Goal: Task Accomplishment & Management: Use online tool/utility

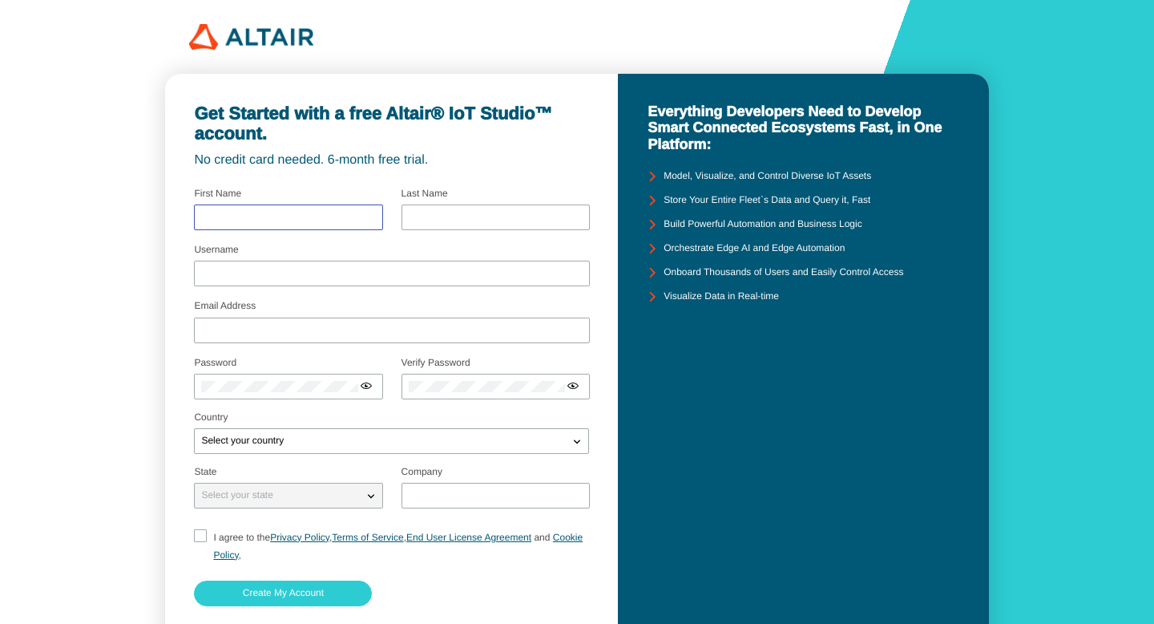
click at [287, 213] on input "text" at bounding box center [288, 217] width 174 height 11
type input "st"
click at [435, 218] on input "text" at bounding box center [496, 217] width 174 height 11
type input "ko"
click at [237, 286] on div at bounding box center [391, 274] width 395 height 26
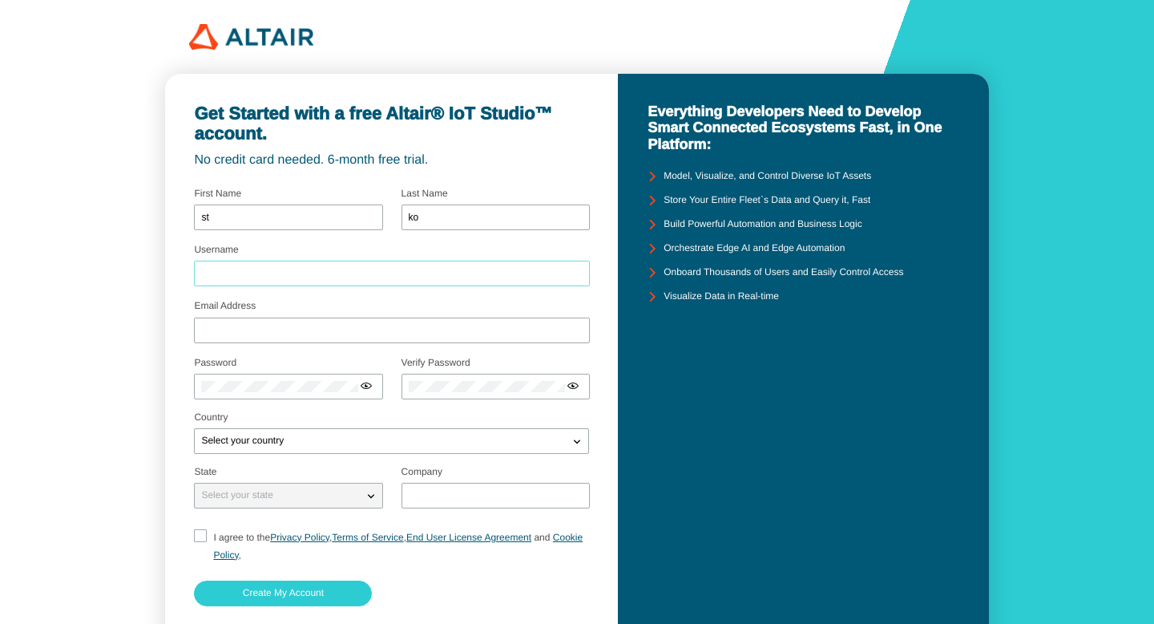
click at [237, 274] on input "Username" at bounding box center [391, 274] width 381 height 11
type input "srko"
click at [224, 327] on div at bounding box center [391, 330] width 395 height 26
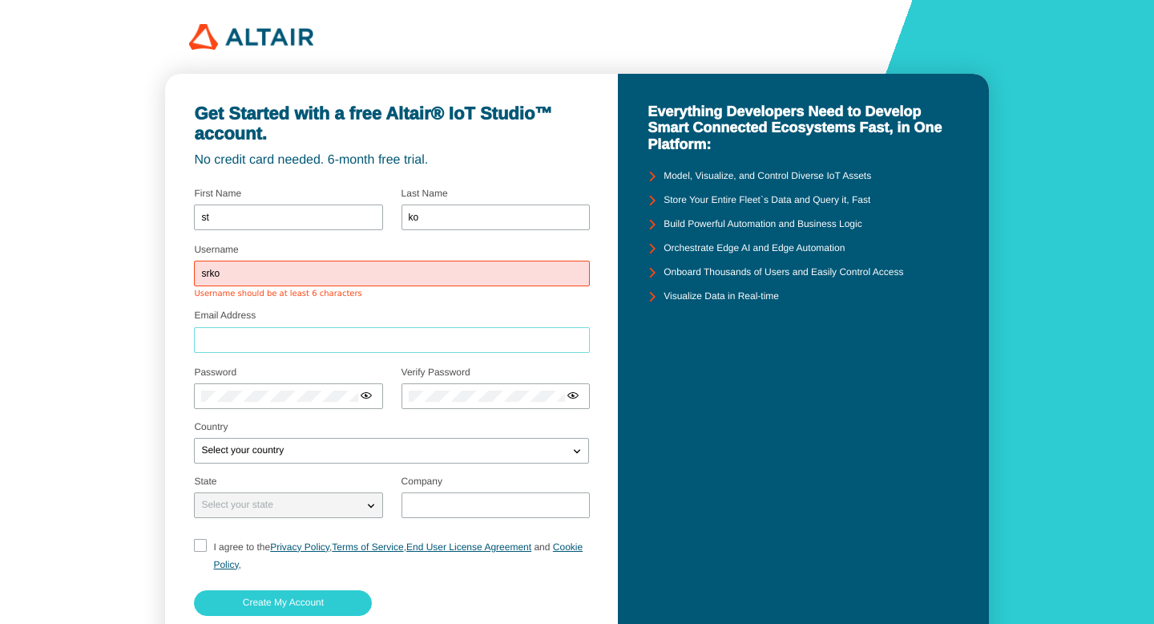
type input "stasya55550@gmail.com"
click at [251, 269] on input "srko" at bounding box center [391, 274] width 381 height 11
drag, startPoint x: 245, startPoint y: 269, endPoint x: 176, endPoint y: 269, distance: 68.9
click at [176, 269] on div "Get Started with a free Altair® IoT Studio™ account. No credit card needed. 6-m…" at bounding box center [392, 382] width 454 height 616
type input "stasyako"
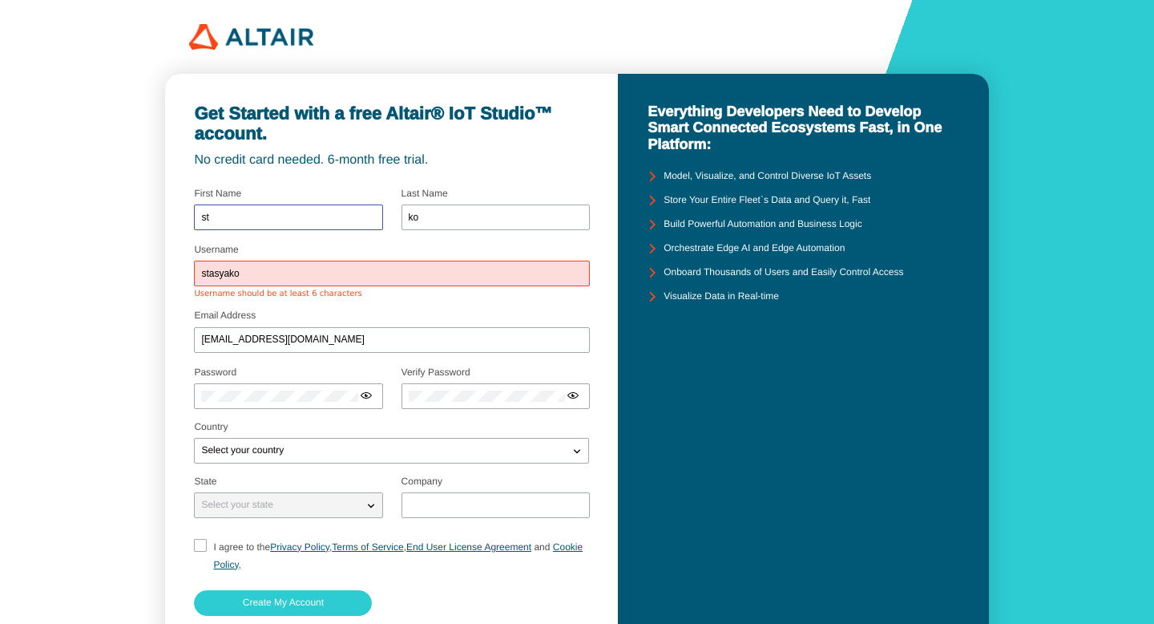
click at [245, 216] on input "st" at bounding box center [288, 217] width 174 height 11
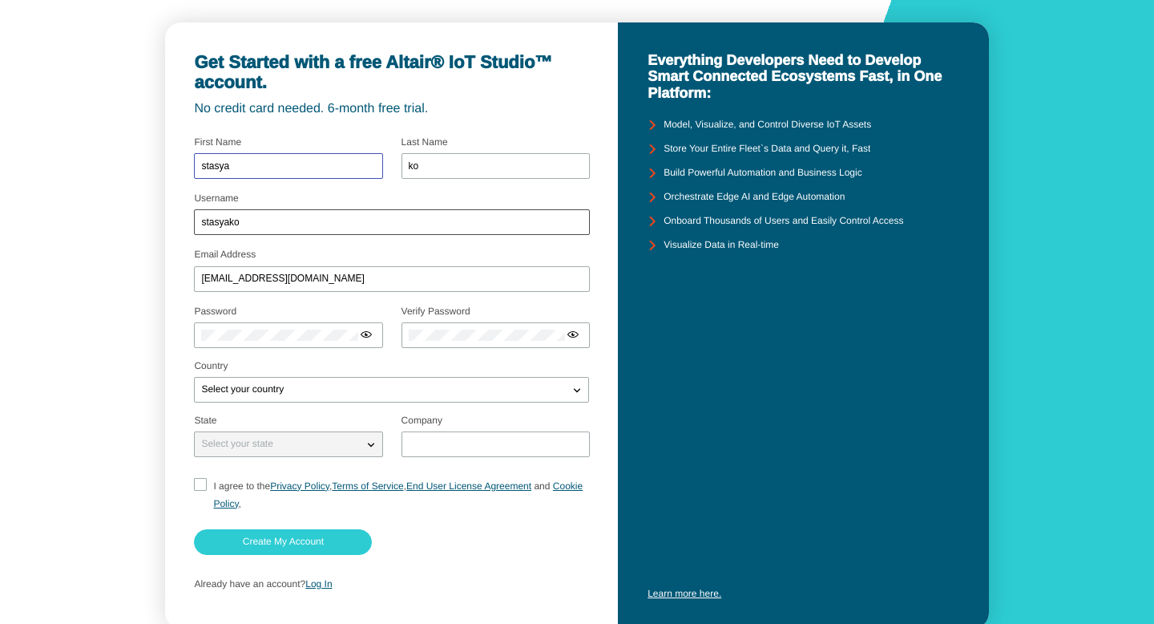
scroll to position [54, 0]
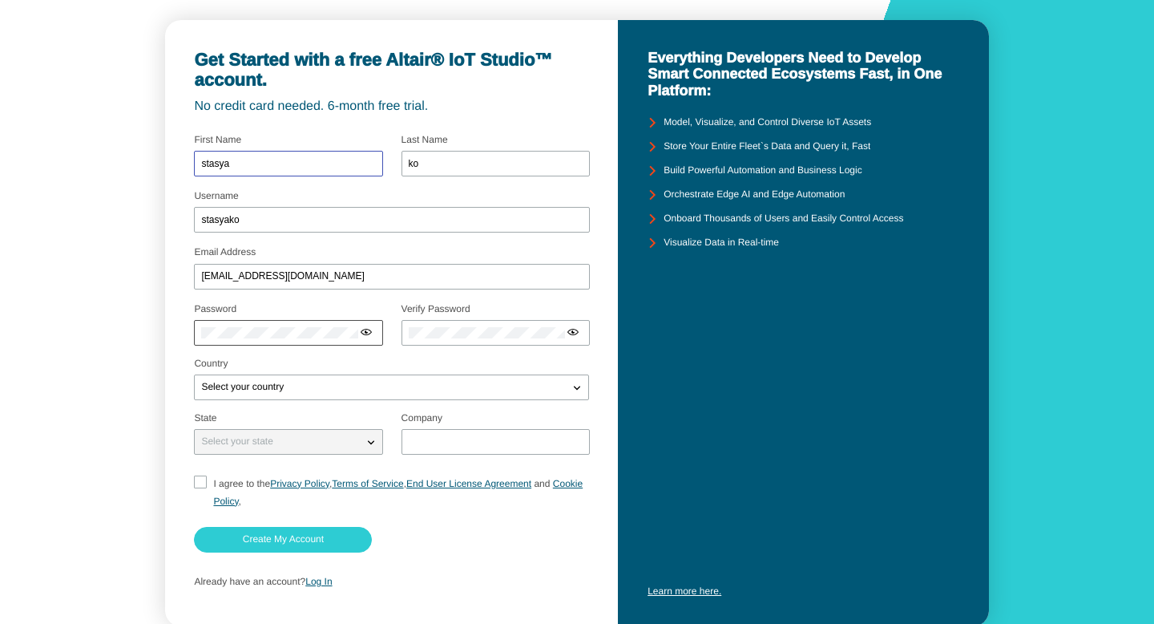
type input "stasya"
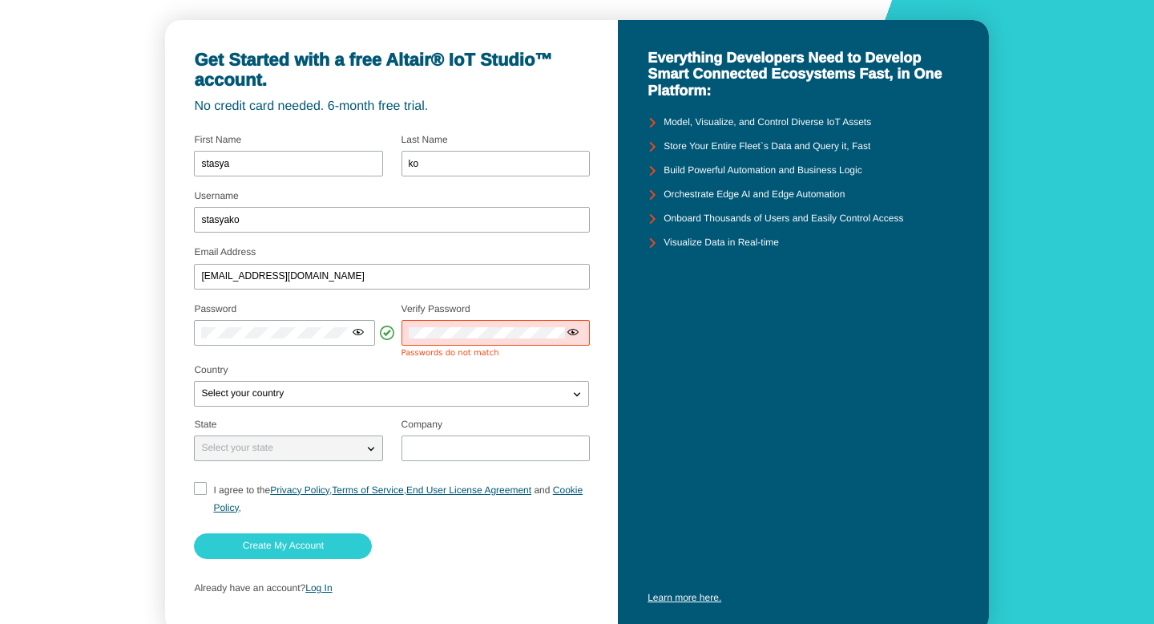
click at [488, 342] on div at bounding box center [496, 333] width 188 height 26
click at [357, 331] on iron-icon at bounding box center [358, 331] width 13 height 13
click at [196, 334] on div at bounding box center [284, 333] width 180 height 26
click at [293, 397] on div "Select your country" at bounding box center [391, 394] width 394 height 26
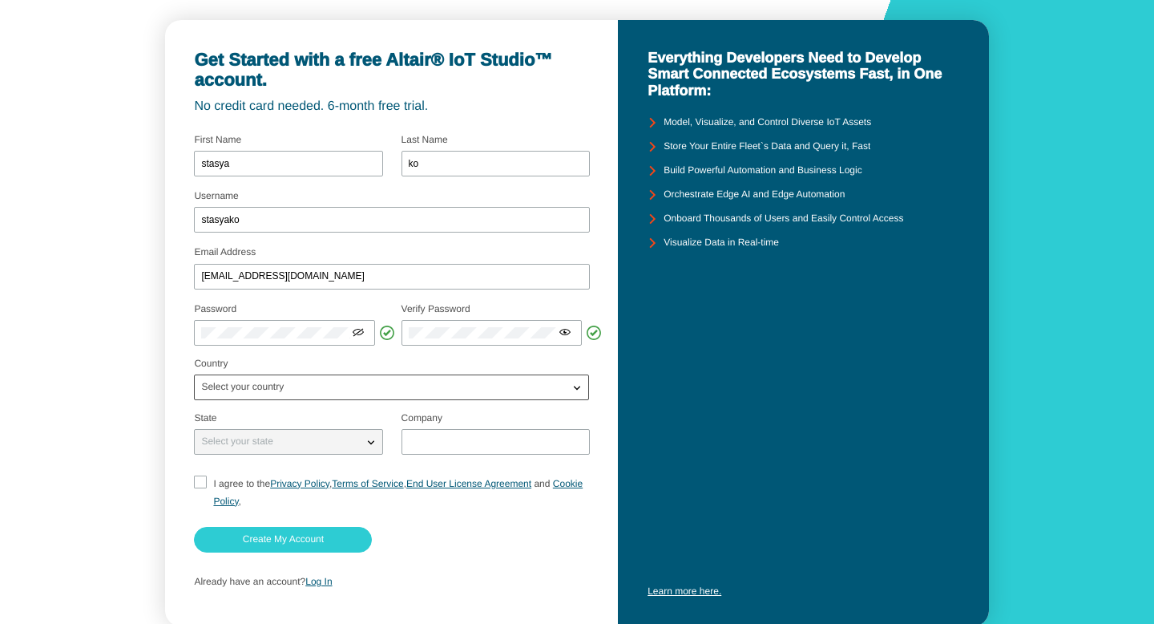
click at [300, 386] on div "Select your country" at bounding box center [382, 387] width 374 height 16
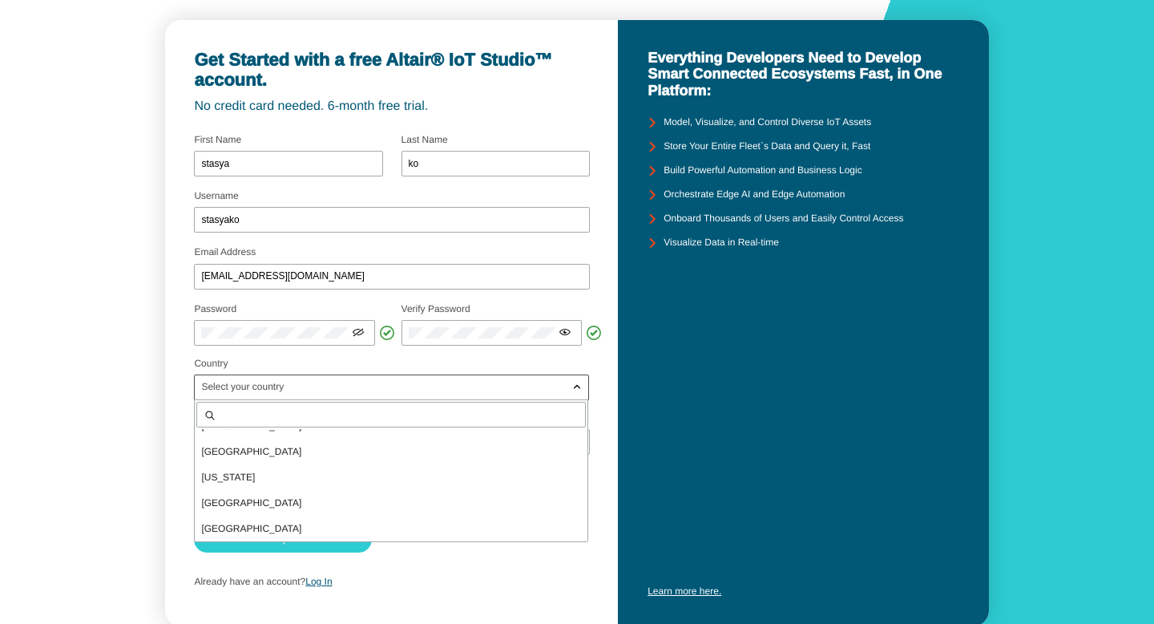
scroll to position [3997, 0]
click at [284, 447] on p "Portugal" at bounding box center [391, 447] width 393 height 16
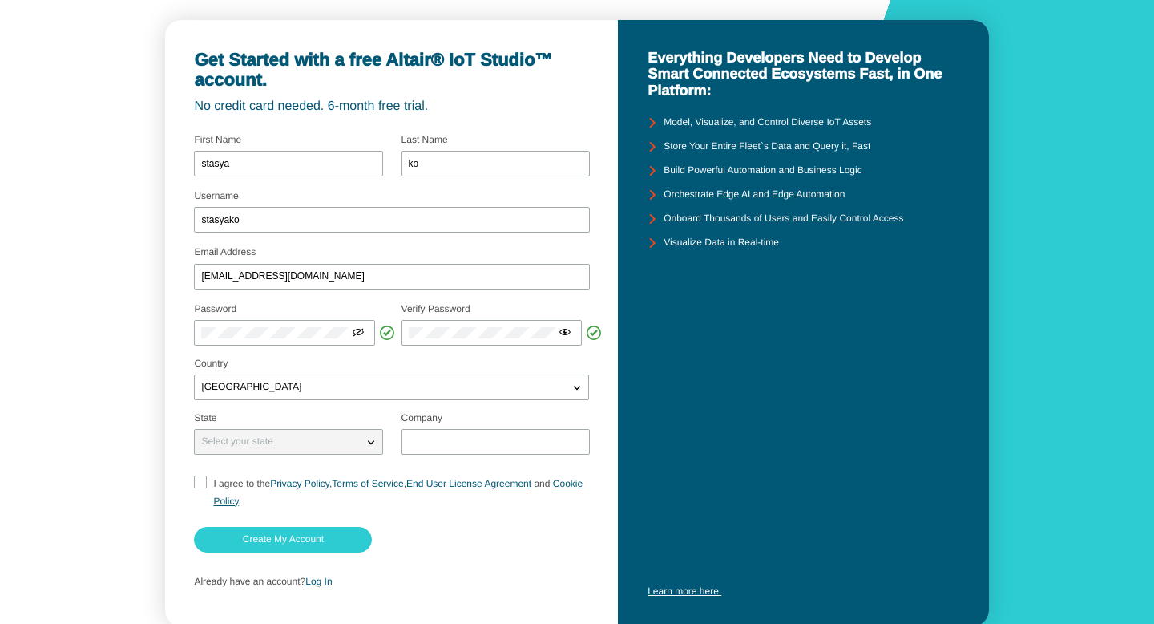
click at [287, 443] on div "Select your state" at bounding box center [279, 442] width 168 height 16
click at [488, 438] on input "text" at bounding box center [496, 441] width 174 height 11
type input "TRE"
click at [200, 485] on input "I agree to the Privacy Policy , Terms of Service , End User License Agreement a…" at bounding box center [199, 492] width 10 height 34
checkbox input "true"
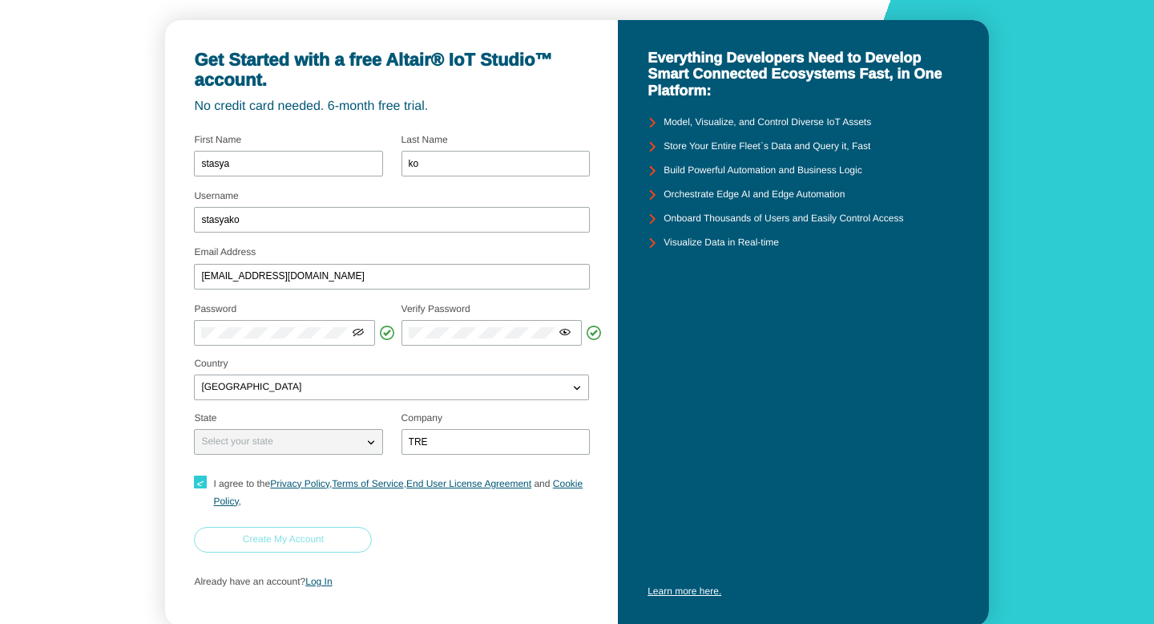
click at [0, 0] on slot "Create My Account" at bounding box center [0, 0] width 0 height 0
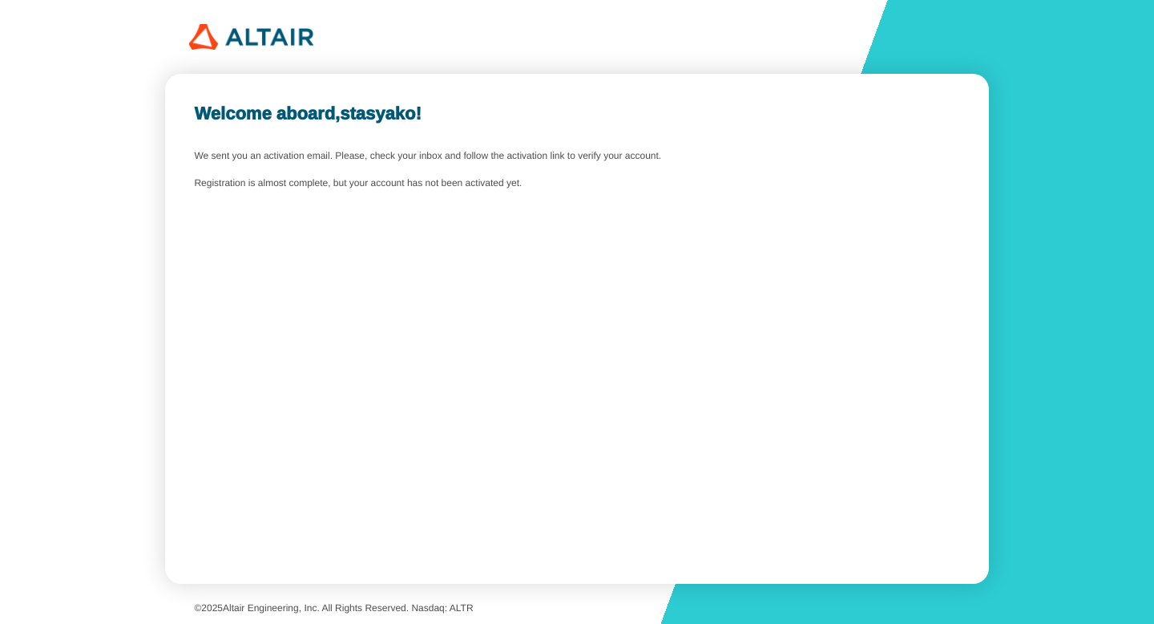
click at [443, 42] on div at bounding box center [578, 37] width 778 height 26
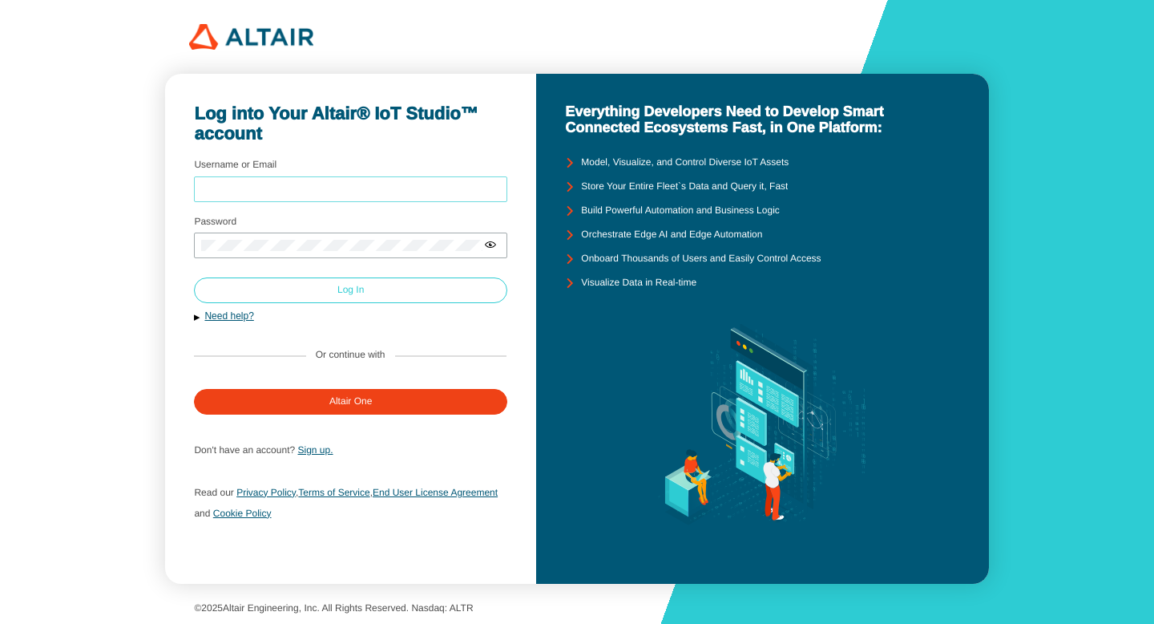
type input "stasyako"
click at [385, 294] on paper-button "Log In" at bounding box center [350, 290] width 313 height 26
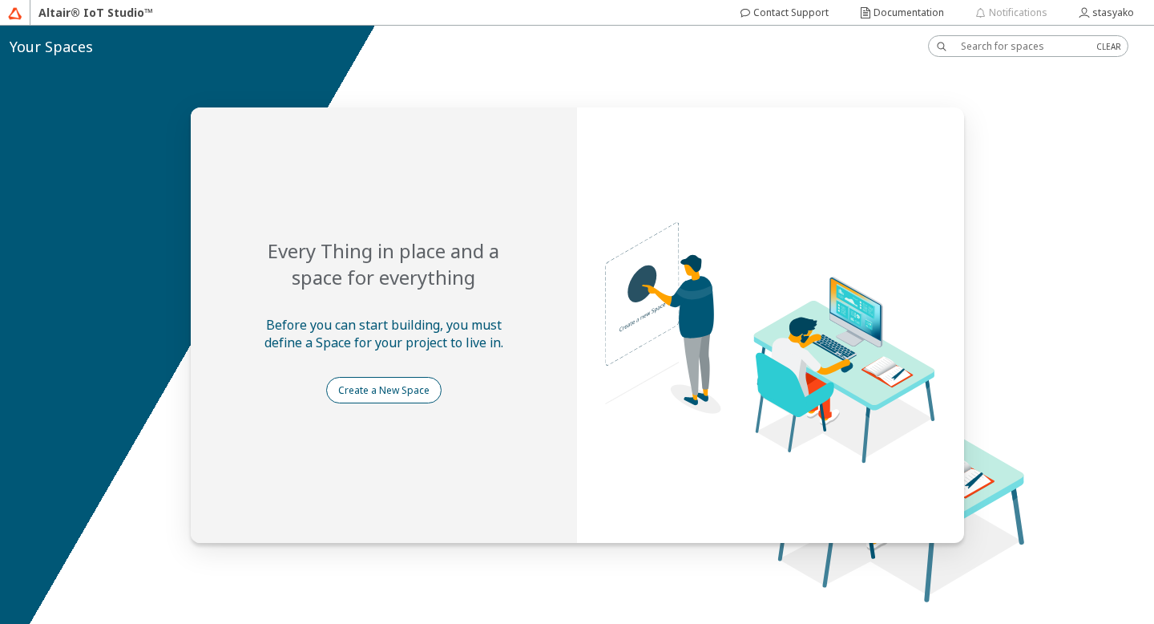
click at [0, 0] on slot "Create a New Space" at bounding box center [0, 0] width 0 height 0
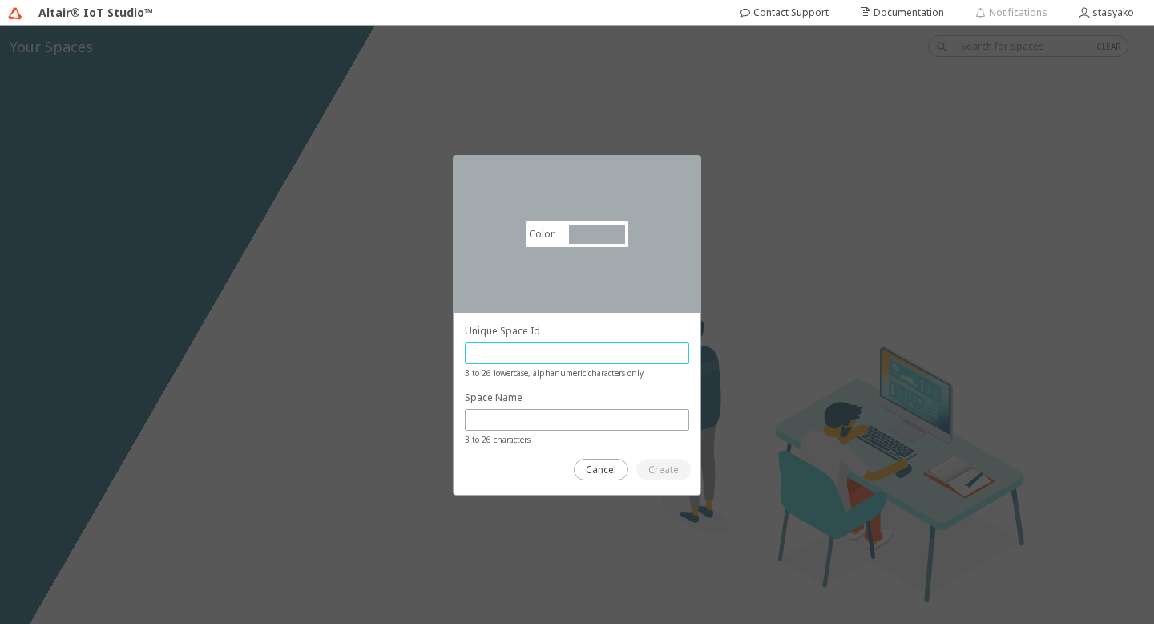
click at [561, 351] on input "text" at bounding box center [577, 353] width 210 height 14
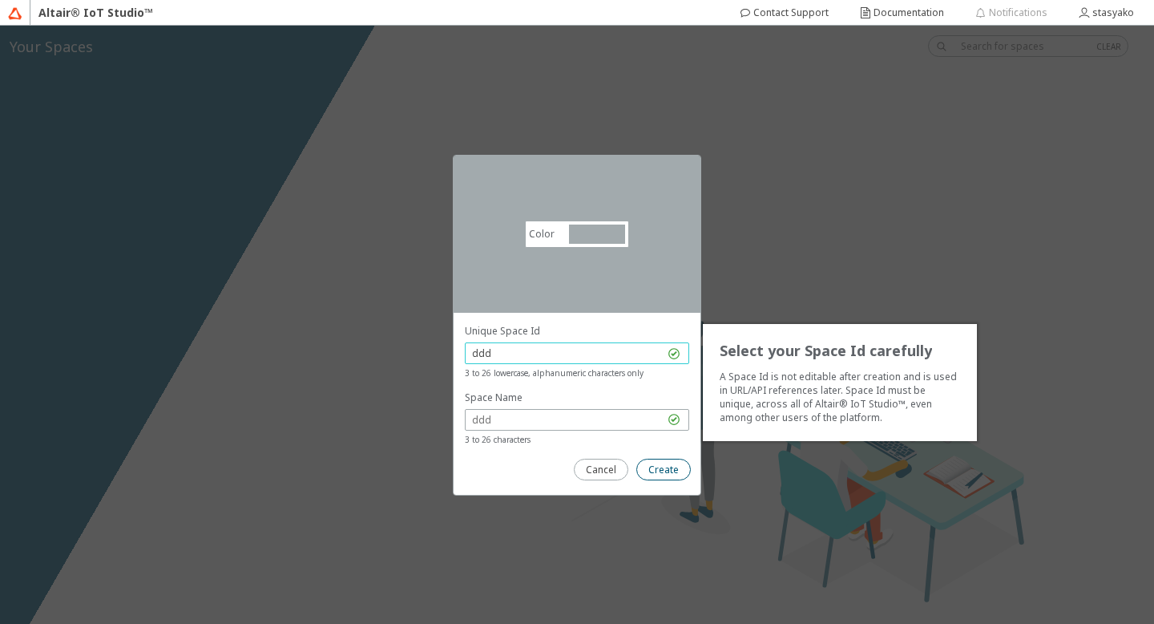
type input "ddd"
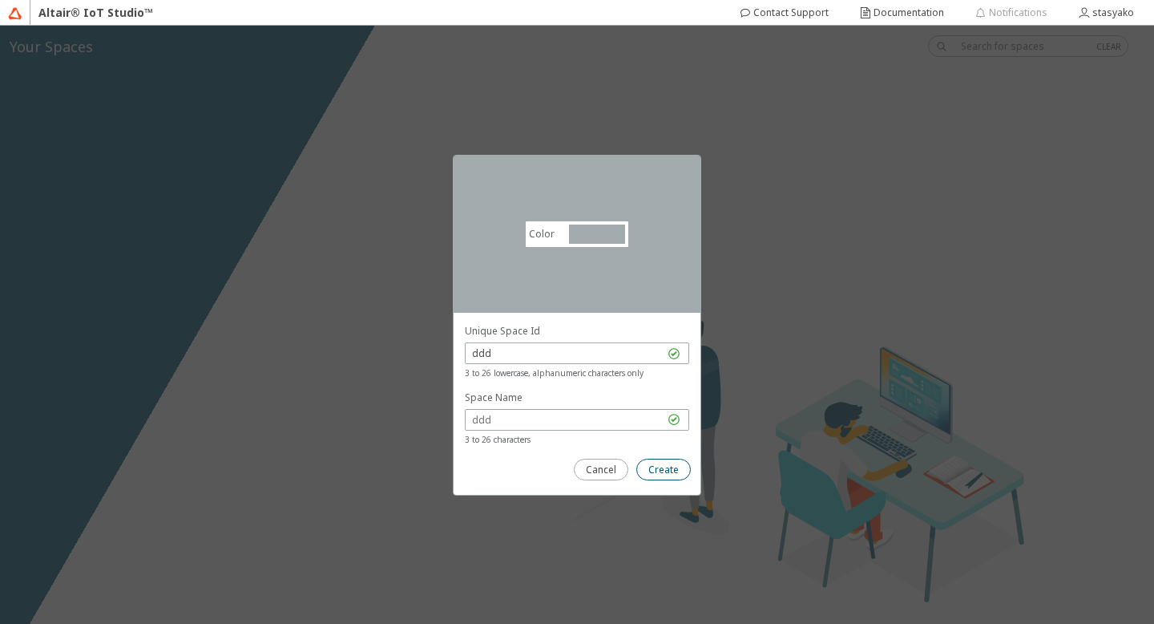
click at [0, 0] on slot "Create" at bounding box center [0, 0] width 0 height 0
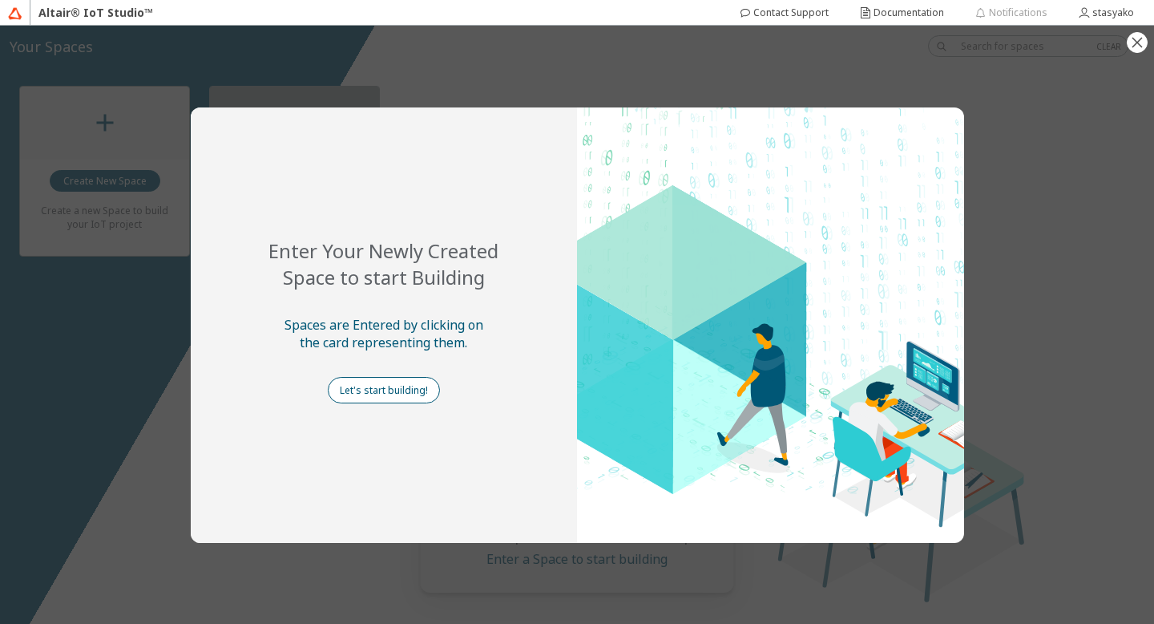
click at [0, 0] on slot "Let's start building!" at bounding box center [0, 0] width 0 height 0
